Goal: Information Seeking & Learning: Learn about a topic

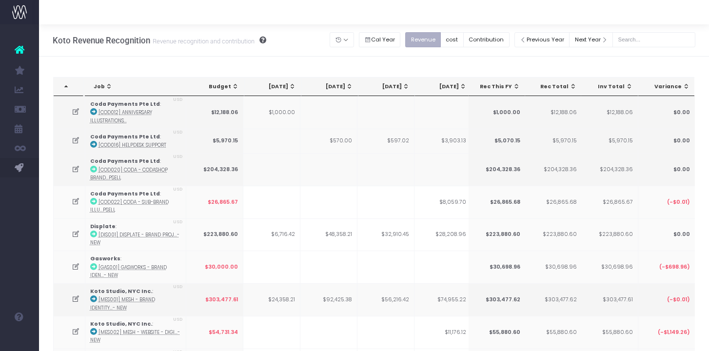
scroll to position [0, 233]
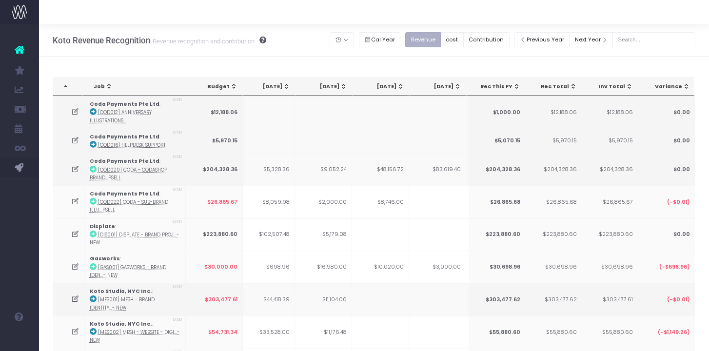
click at [435, 35] on button "Revenue" at bounding box center [423, 39] width 36 height 15
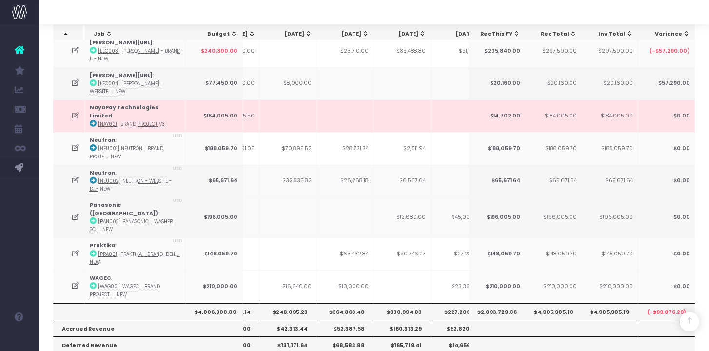
scroll to position [0, 0]
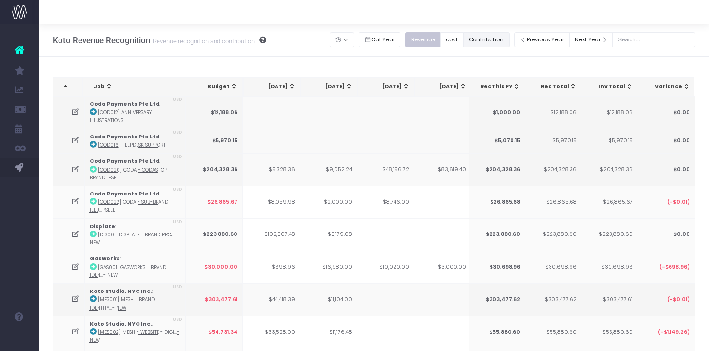
click at [501, 45] on button "Contribution" at bounding box center [486, 39] width 46 height 15
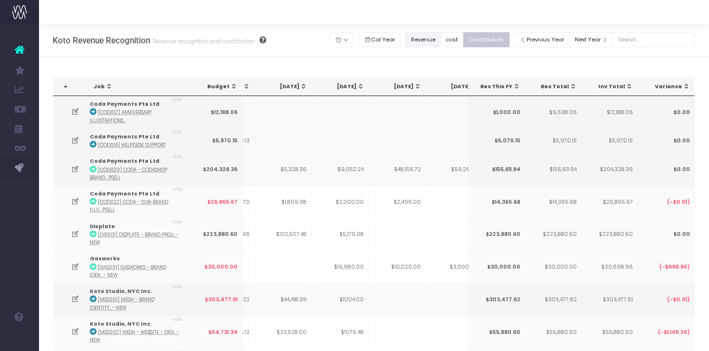
click at [436, 41] on button "Revenue" at bounding box center [423, 39] width 36 height 15
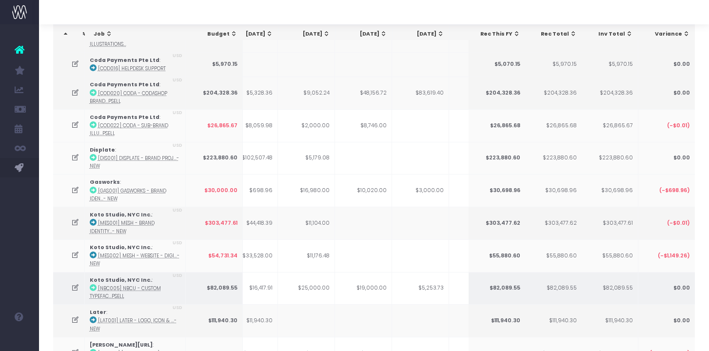
click at [77, 284] on icon at bounding box center [75, 288] width 8 height 8
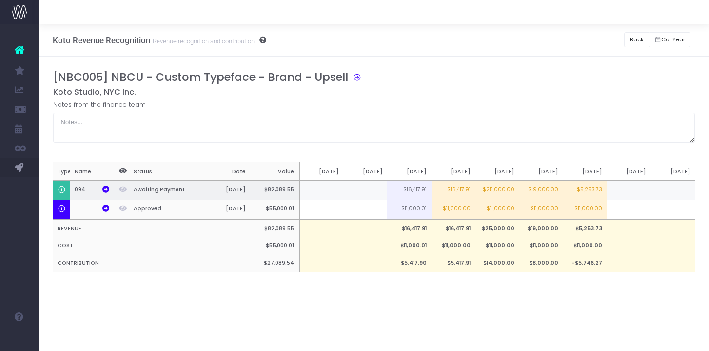
click at [496, 192] on td "$25,000.00" at bounding box center [497, 190] width 44 height 19
click at [540, 190] on td "$19,000.00" at bounding box center [541, 190] width 44 height 19
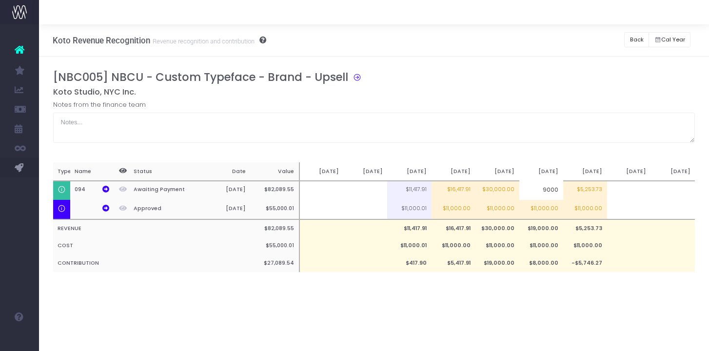
click at [525, 293] on div "[NBC005] NBCU - Custom Typeface - Brand - Upsell Koto Studio, NYC Inc. Notes fr…" at bounding box center [374, 181] width 670 height 249
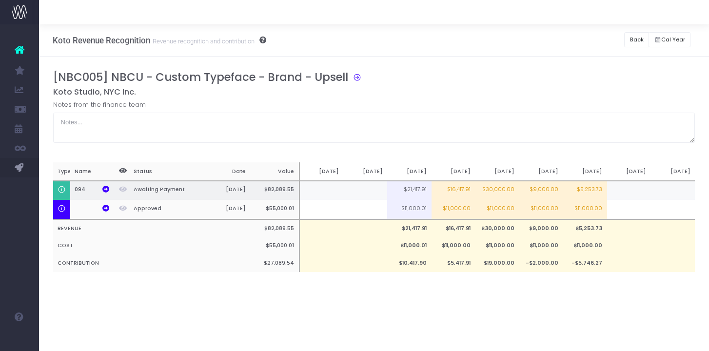
click at [413, 189] on td "$21,417.91" at bounding box center [409, 190] width 44 height 19
click at [446, 332] on div "Koto Revenue Recognition Revenue recognition and contribution Back Hide history…" at bounding box center [374, 187] width 670 height 327
click at [583, 187] on td "$5,253.73" at bounding box center [585, 190] width 44 height 19
click at [547, 194] on td "$9,000.00" at bounding box center [541, 190] width 44 height 19
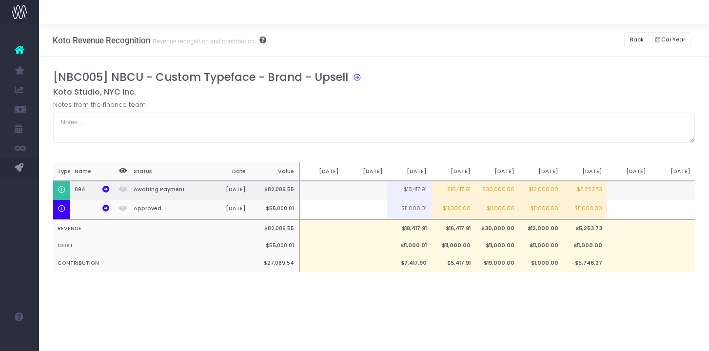
click at [580, 196] on td "$5,253.73" at bounding box center [585, 190] width 44 height 19
click at [550, 306] on div "Koto Revenue Recognition Revenue recognition and contribution Back Hide history…" at bounding box center [374, 187] width 670 height 327
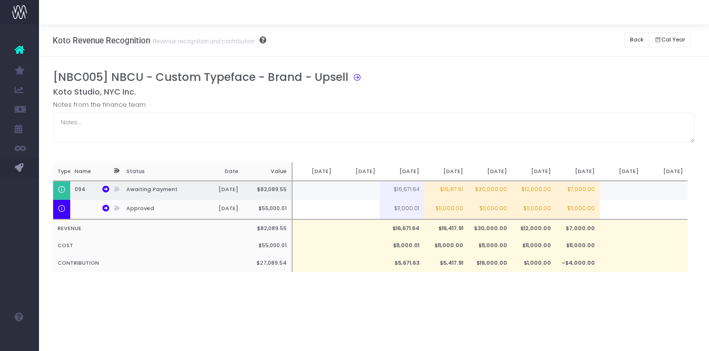
click at [580, 190] on td "$7,000.00" at bounding box center [578, 190] width 44 height 19
click at [549, 314] on div "Koto Revenue Recognition Revenue recognition and contribution Back Hide history…" at bounding box center [374, 187] width 670 height 327
click at [586, 188] on td "$7,000.00" at bounding box center [578, 190] width 44 height 19
click at [586, 188] on input "$7,000.00" at bounding box center [578, 189] width 44 height 19
click at [546, 291] on div "[NBC005] NBCU - Custom Typeface - Brand - Upsell Koto Studio, NYC Inc. Notes fr…" at bounding box center [374, 181] width 670 height 249
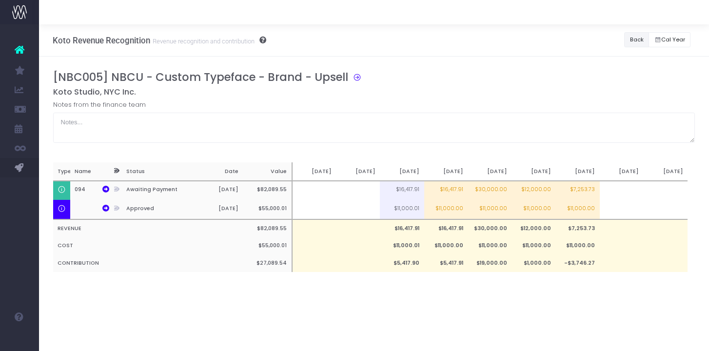
click at [636, 42] on button "Back" at bounding box center [636, 39] width 25 height 15
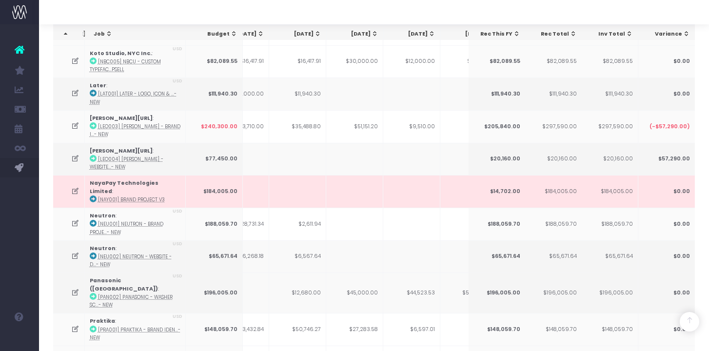
scroll to position [416, 0]
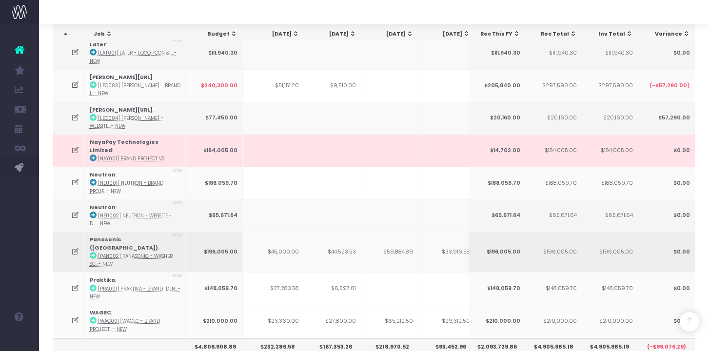
click at [72, 248] on icon at bounding box center [75, 252] width 8 height 8
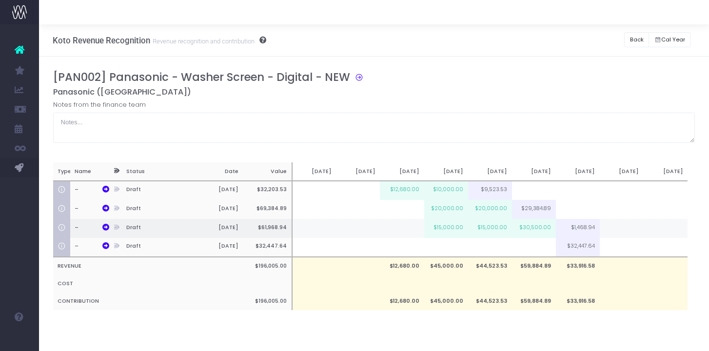
click at [449, 230] on td "$15,000.00" at bounding box center [446, 228] width 44 height 19
click at [502, 232] on td "$15,000.00" at bounding box center [490, 228] width 44 height 19
click at [440, 222] on td "$15,500.00" at bounding box center [446, 228] width 44 height 19
click at [535, 231] on td "$30,500.00" at bounding box center [534, 228] width 44 height 19
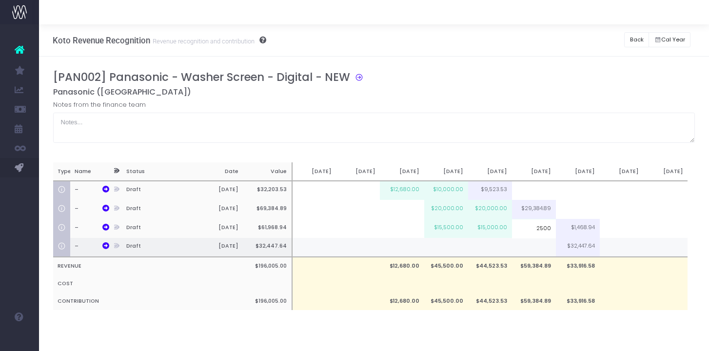
type input "25000"
click at [552, 91] on h5 "Panasonic ([GEOGRAPHIC_DATA])" at bounding box center [374, 92] width 642 height 10
click at [640, 43] on button "Back" at bounding box center [636, 39] width 25 height 15
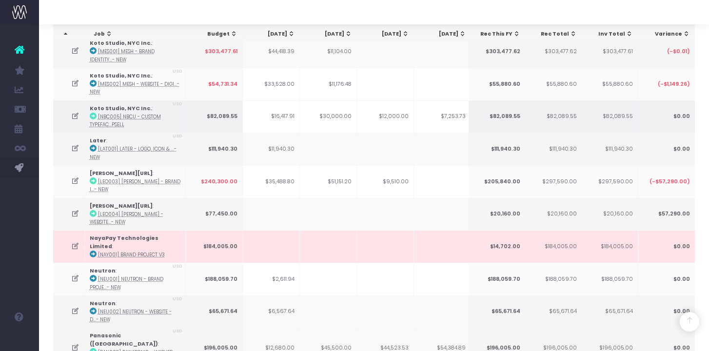
scroll to position [235, 0]
